Goal: Find specific page/section: Find specific page/section

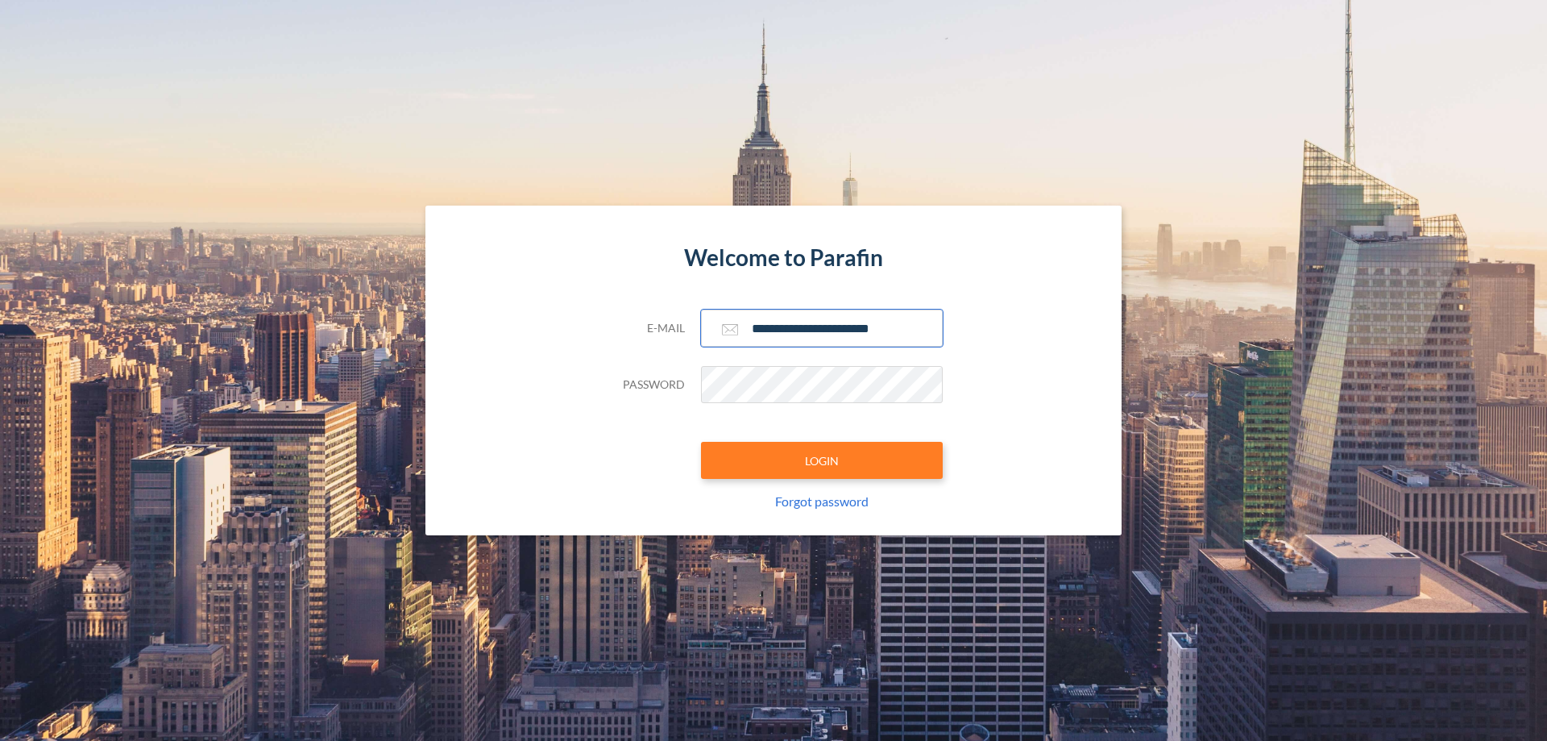
type input "**********"
click at [822, 460] on button "LOGIN" at bounding box center [822, 460] width 242 height 37
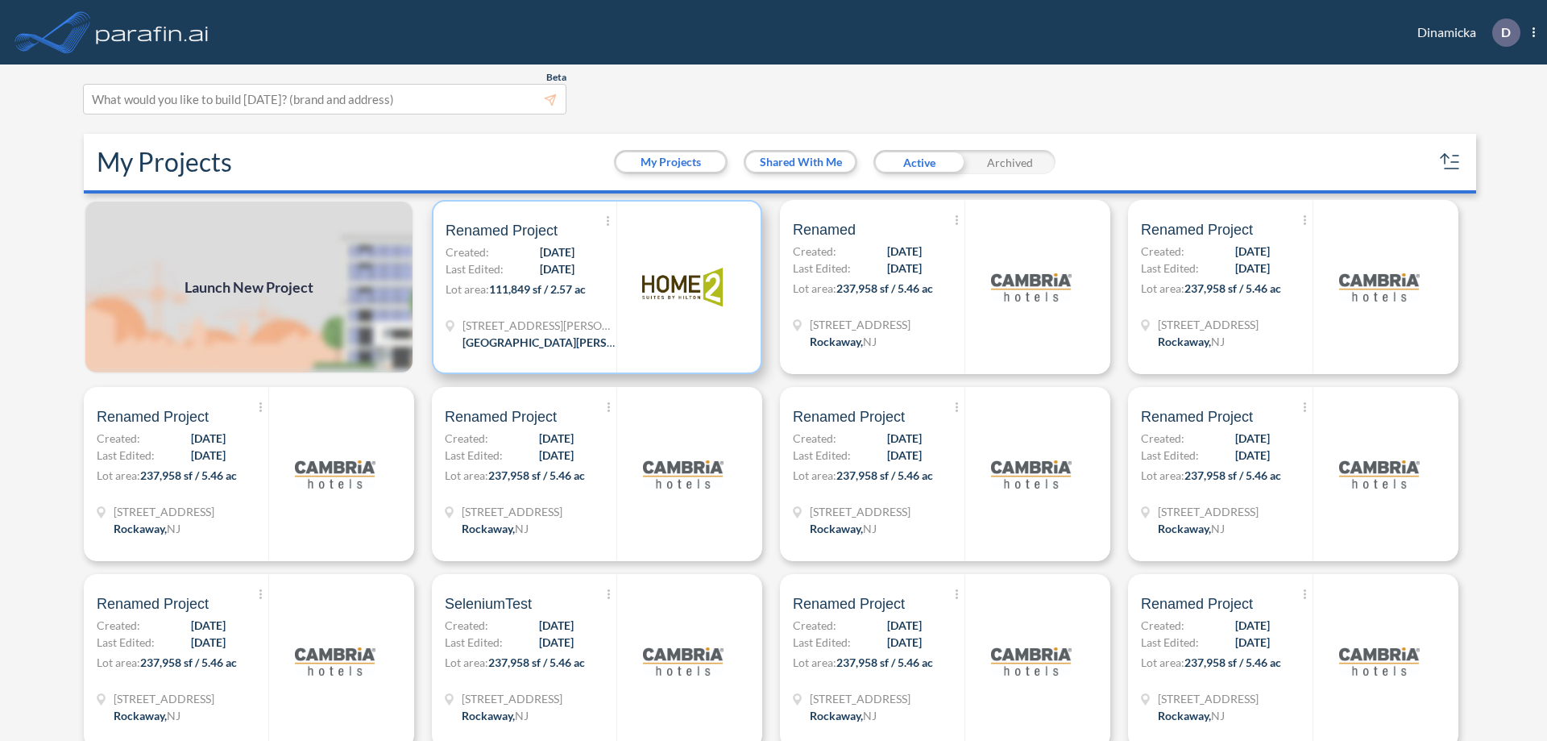
scroll to position [4, 0]
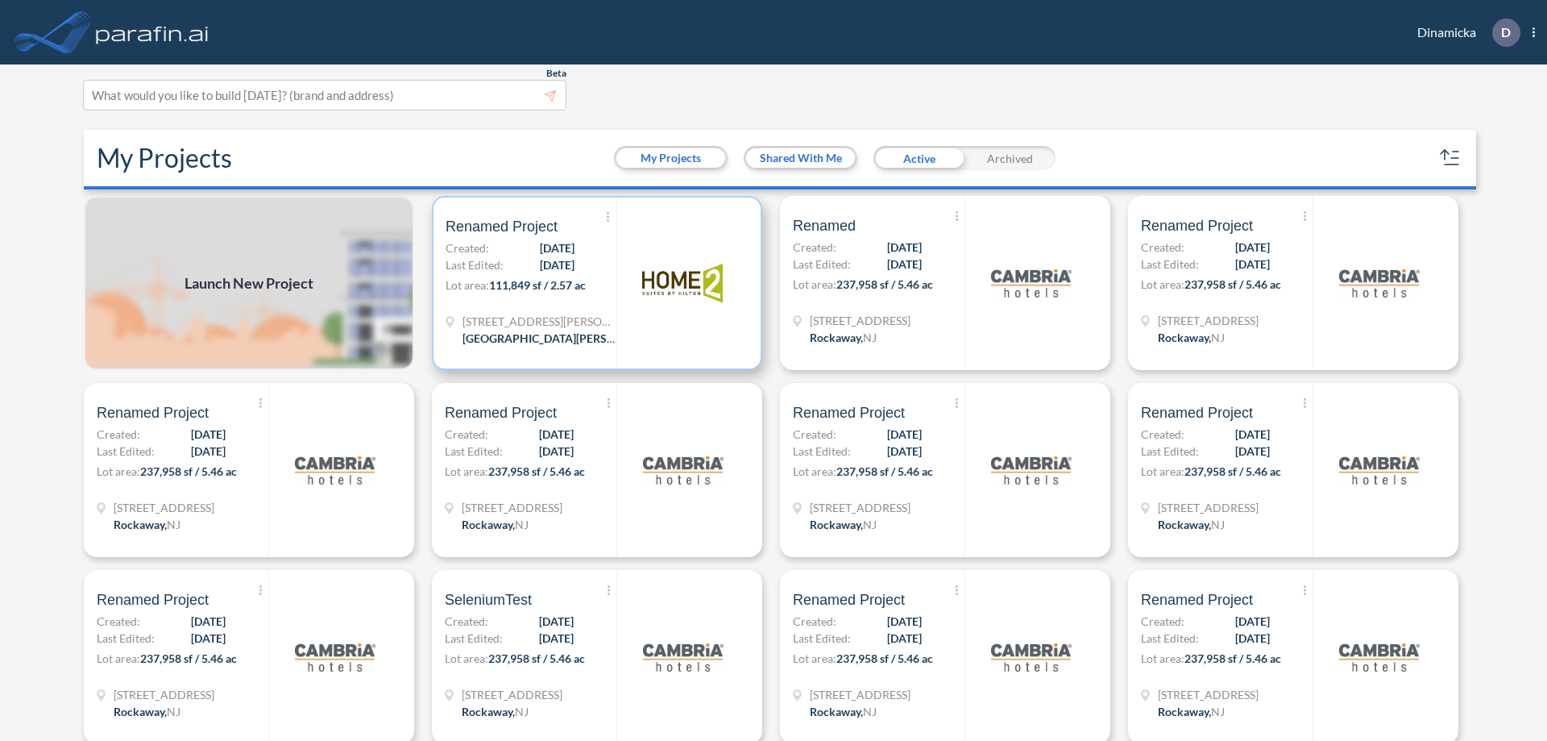
click at [594, 283] on p "Lot area: 111,849 sf / 2.57 ac" at bounding box center [531, 287] width 171 height 23
